Goal: Information Seeking & Learning: Learn about a topic

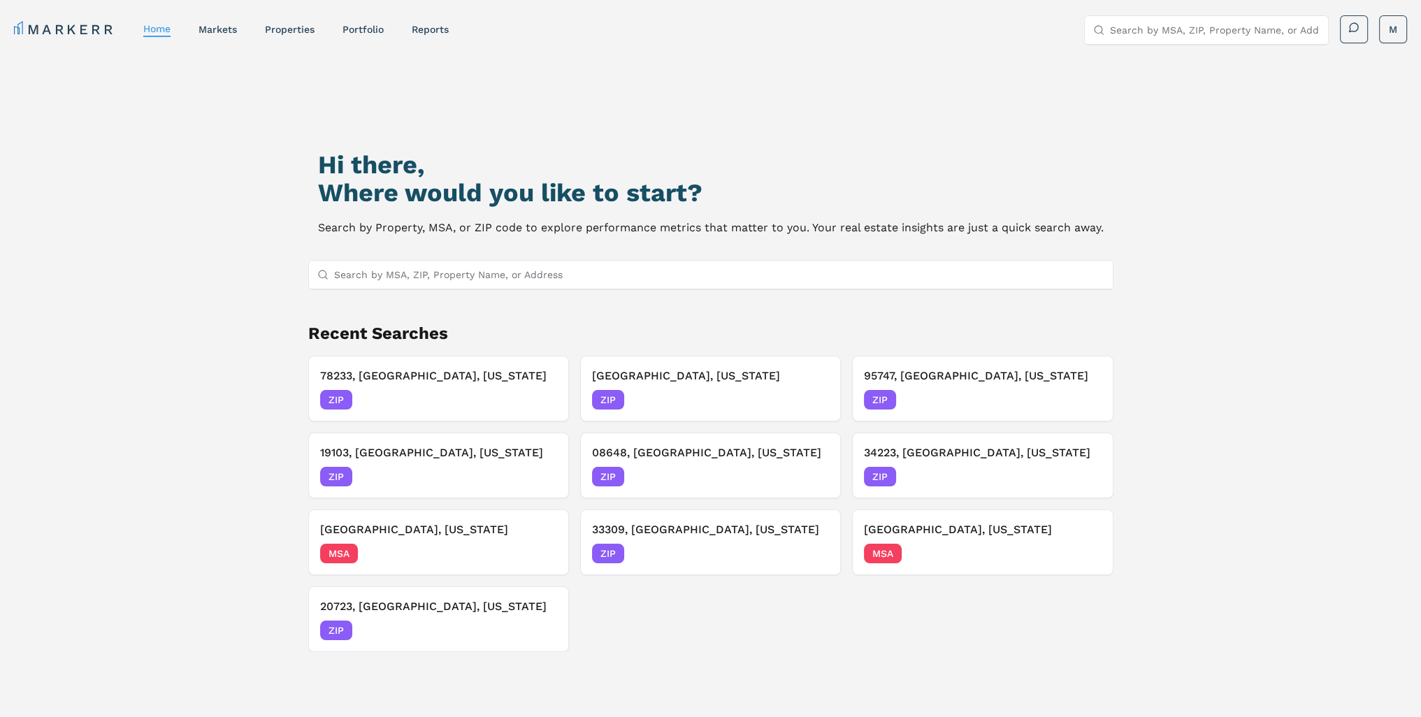
click at [574, 268] on input "Search by MSA, ZIP, Property Name, or Address" at bounding box center [719, 275] width 770 height 28
type input "33060"
click at [215, 275] on div "Hi there, Where would you like to start? Search by Property, MSA, or ZIP code t…" at bounding box center [710, 442] width 994 height 717
click at [435, 273] on input "33060" at bounding box center [719, 275] width 770 height 28
click at [438, 244] on div "Hi there, Where would you like to start? Search by Property, MSA, or ZIP code t…" at bounding box center [710, 442] width 994 height 717
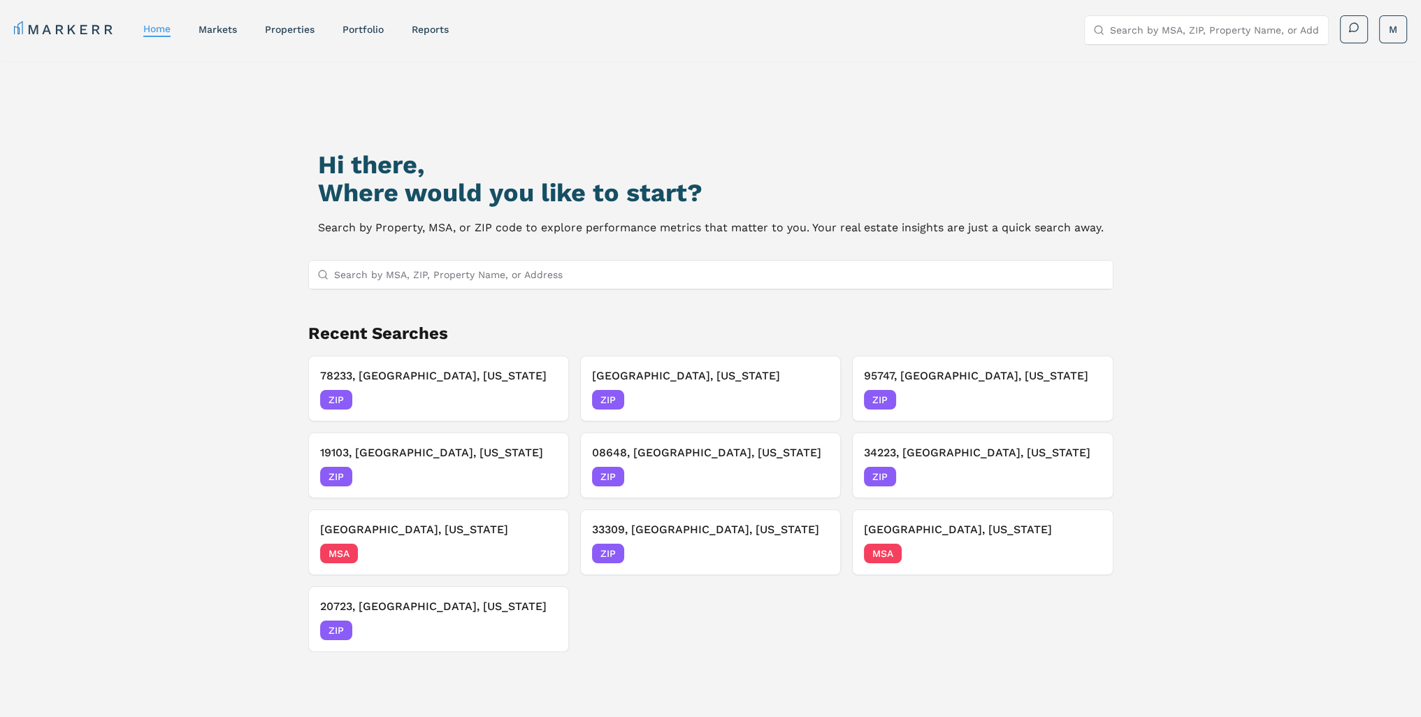
click at [391, 280] on input "Search by MSA, ZIP, Property Name, or Address" at bounding box center [719, 275] width 770 height 28
type input "33060"
click at [398, 300] on div "33060, [GEOGRAPHIC_DATA], [US_STATE]" at bounding box center [418, 302] width 198 height 14
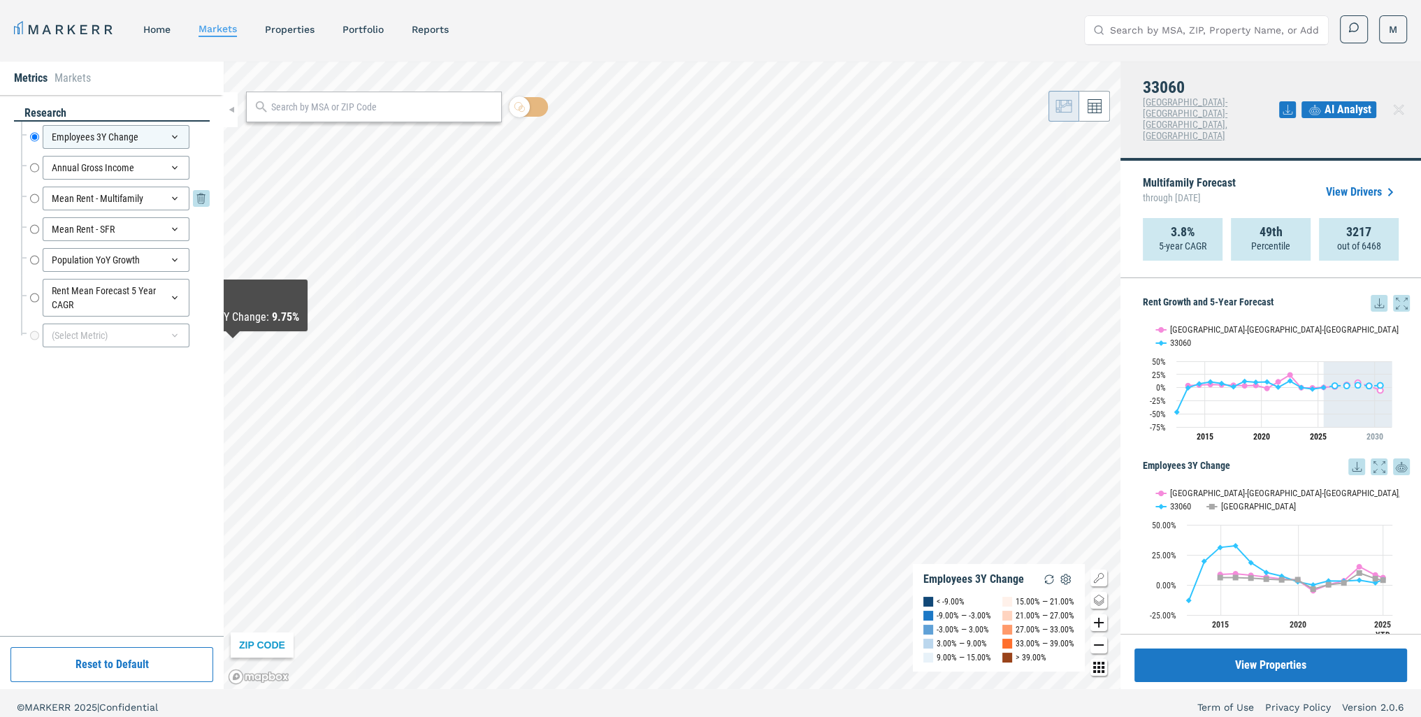
click at [32, 198] on input "Mean Rent - Multifamily" at bounding box center [34, 199] width 9 height 24
radio input "false"
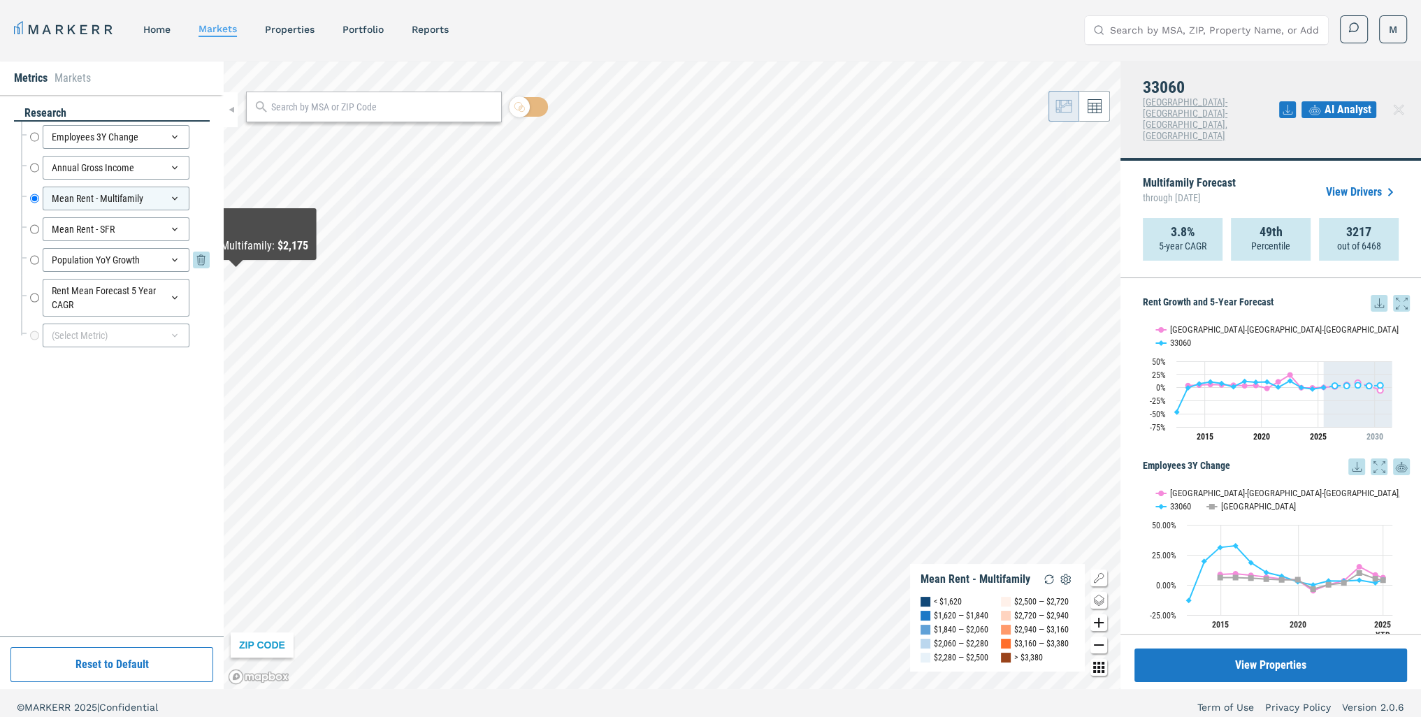
click at [36, 258] on input "Population YoY Growth" at bounding box center [34, 260] width 9 height 24
radio input "false"
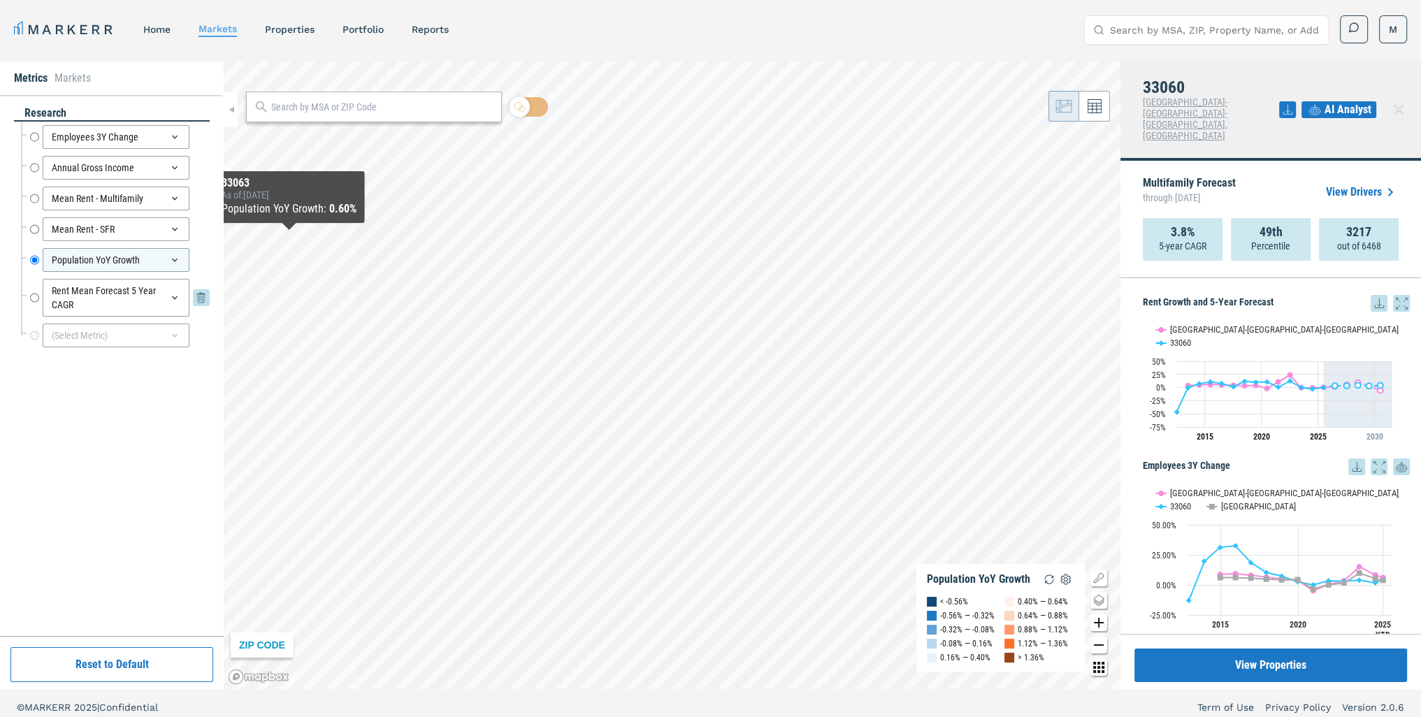
click at [33, 298] on input "Rent Mean Forecast 5 Year CAGR" at bounding box center [34, 298] width 9 height 38
radio input "false"
radio input "true"
